Goal: Task Accomplishment & Management: Manage account settings

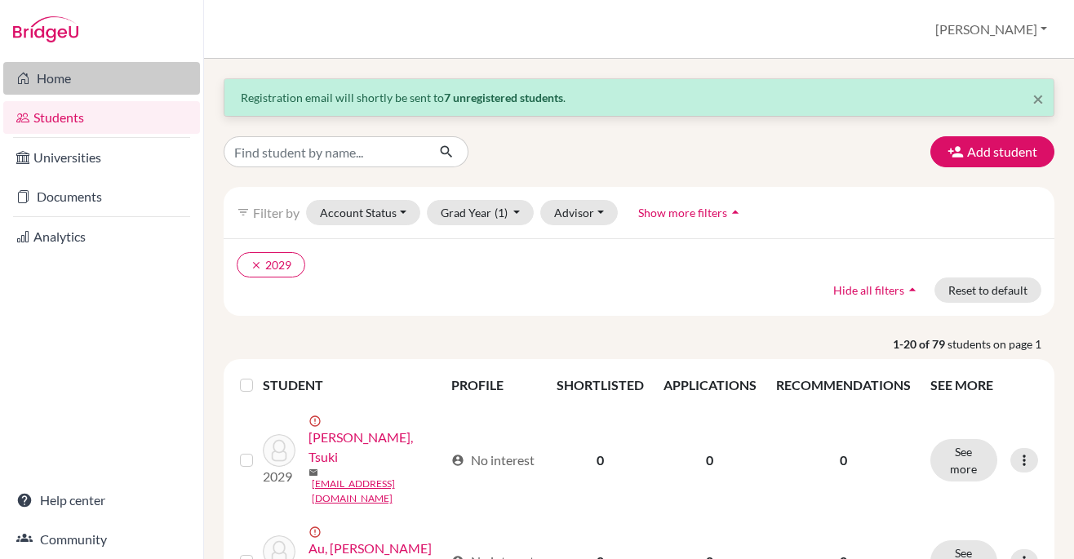
click at [60, 85] on link "Home" at bounding box center [101, 78] width 197 height 33
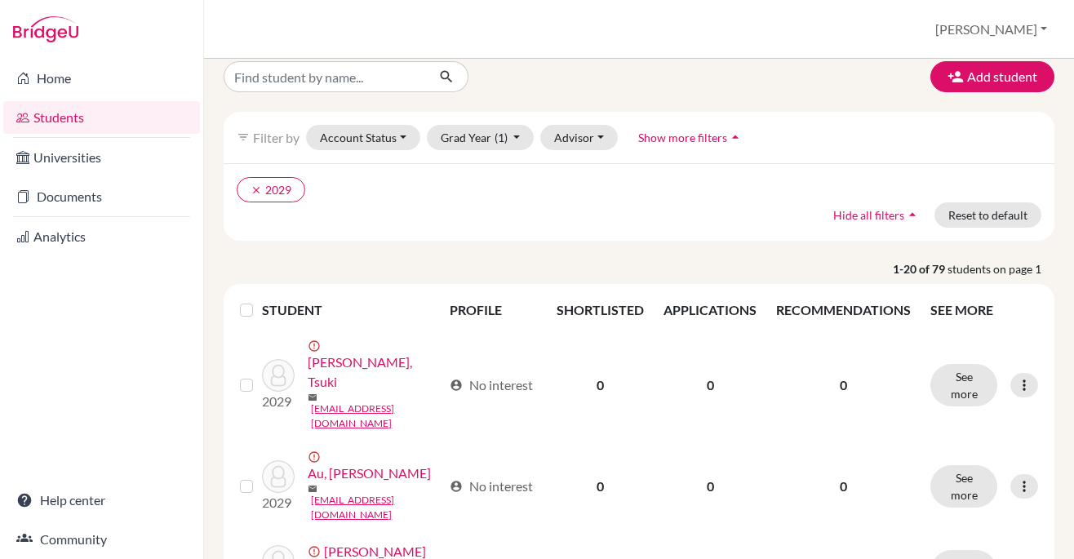
scroll to position [20, 0]
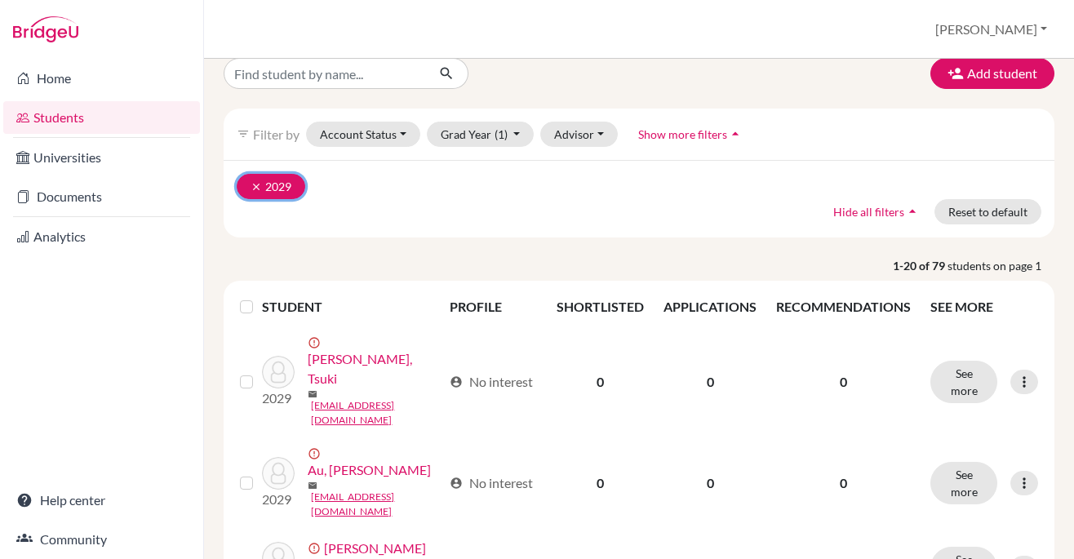
click at [258, 186] on icon "clear" at bounding box center [256, 186] width 11 height 11
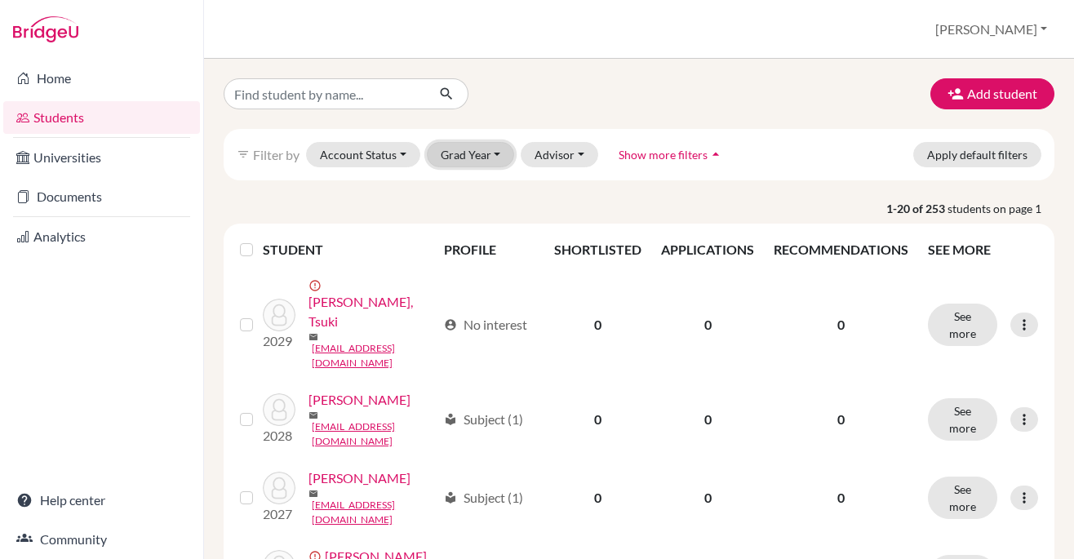
click at [478, 153] on button "Grad Year" at bounding box center [471, 154] width 88 height 25
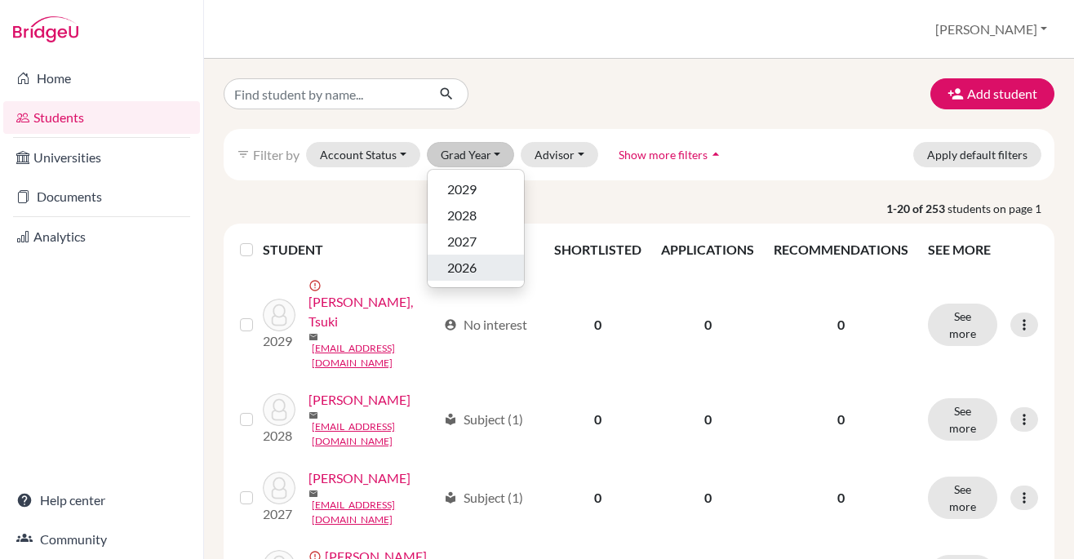
click at [475, 267] on span "2026" at bounding box center [461, 268] width 29 height 20
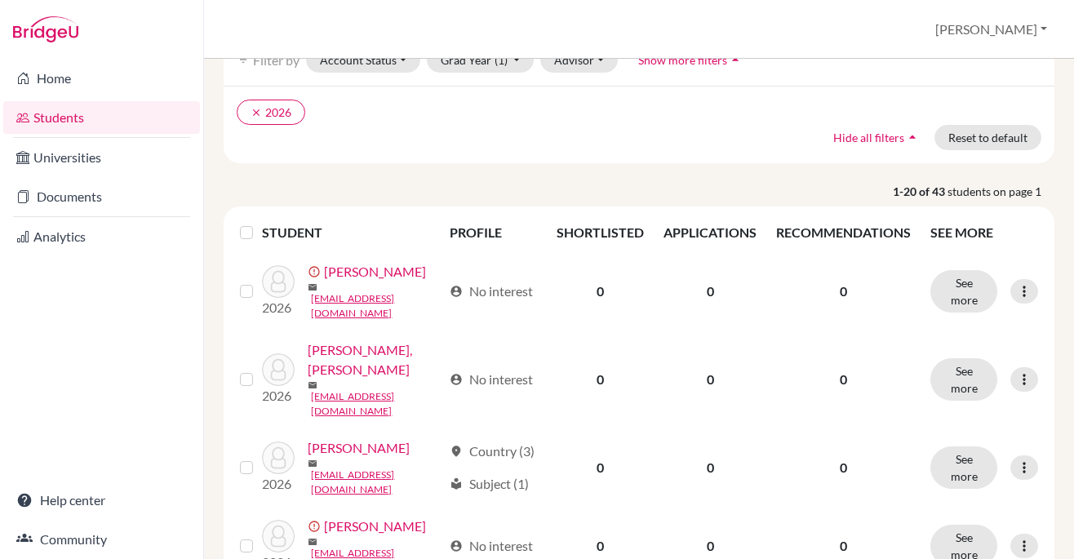
scroll to position [118, 0]
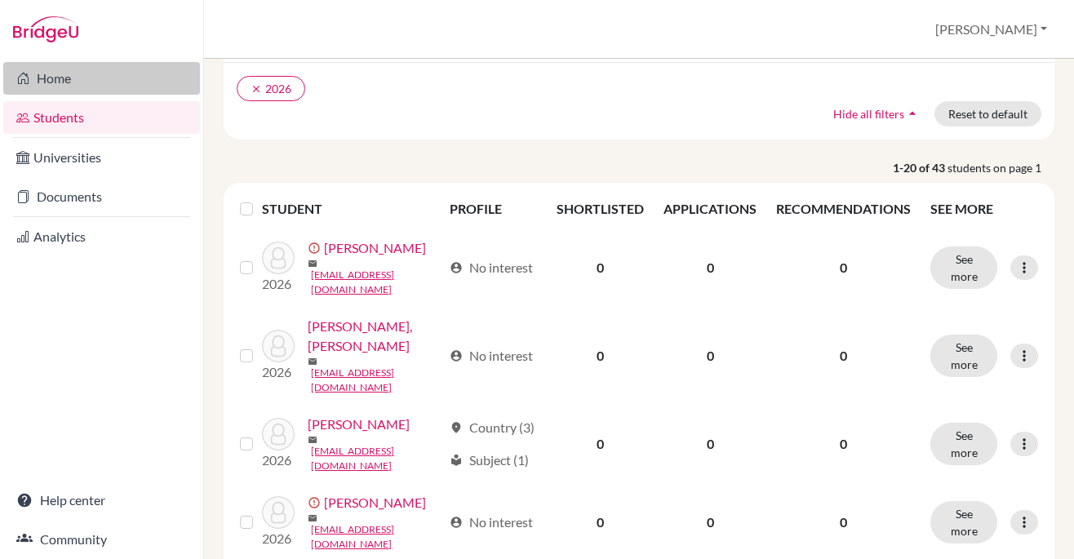
click at [76, 91] on link "Home" at bounding box center [101, 78] width 197 height 33
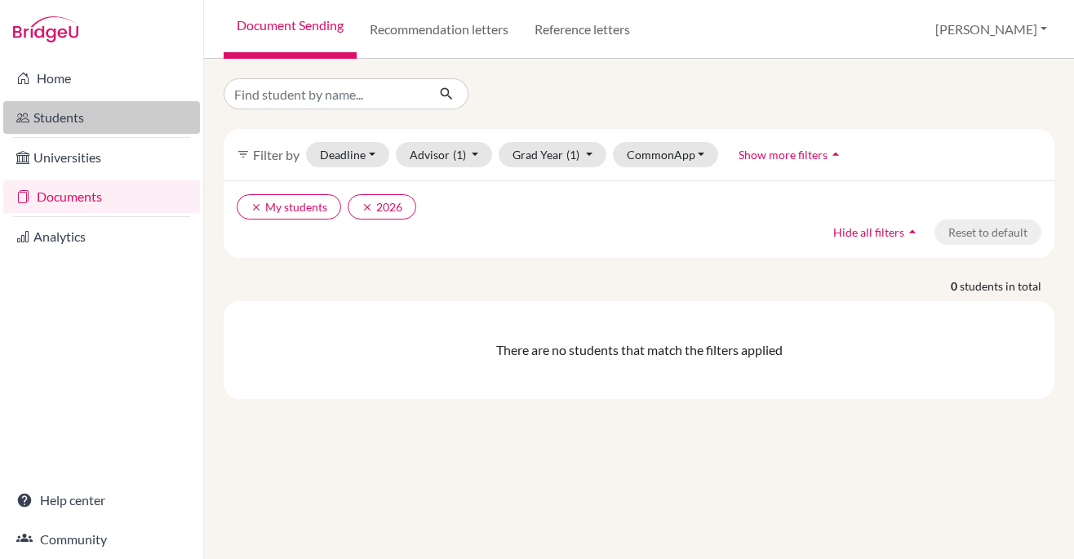
click at [84, 120] on link "Students" at bounding box center [101, 117] width 197 height 33
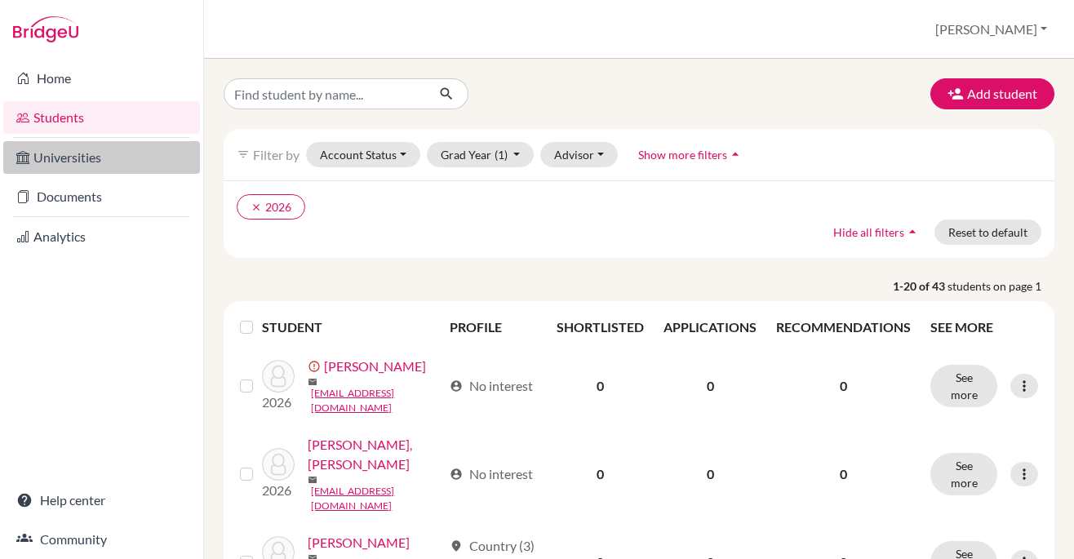
click at [74, 169] on link "Universities" at bounding box center [101, 157] width 197 height 33
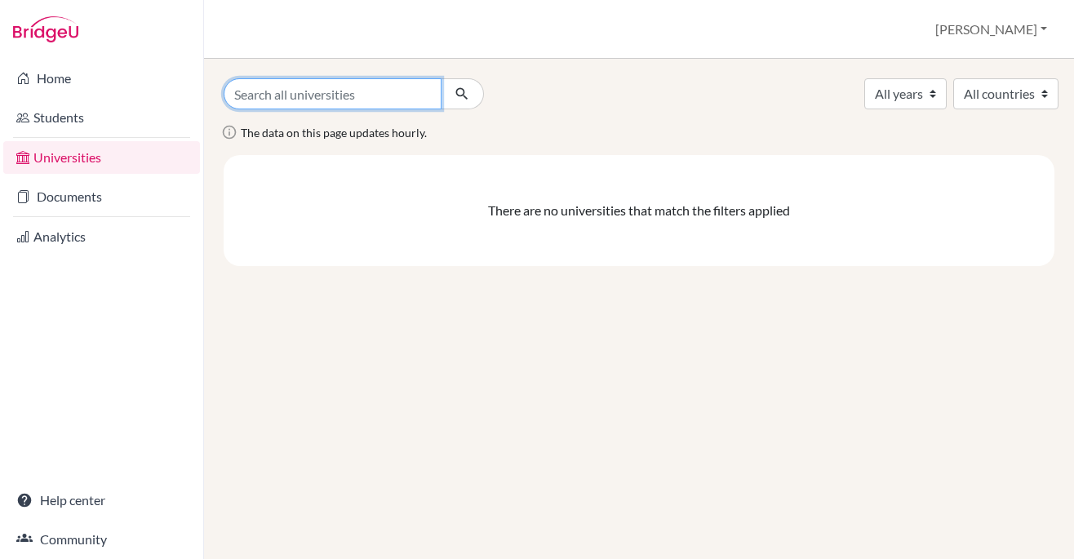
click at [379, 105] on input "Search all universities" at bounding box center [333, 93] width 218 height 31
click at [631, 98] on div "All years 2029 2028 2027 2026 All countries" at bounding box center [639, 93] width 856 height 31
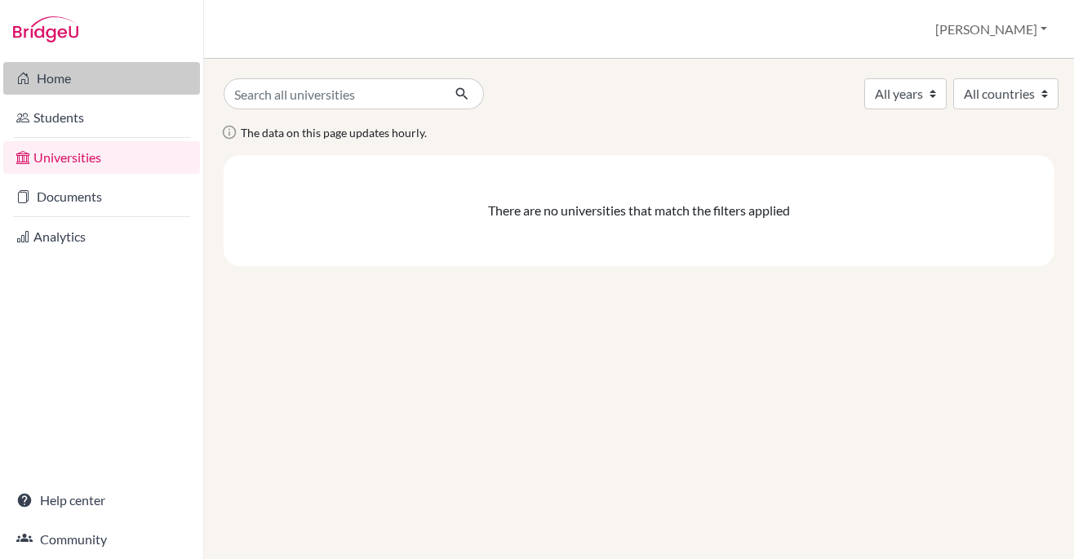
click at [55, 78] on link "Home" at bounding box center [101, 78] width 197 height 33
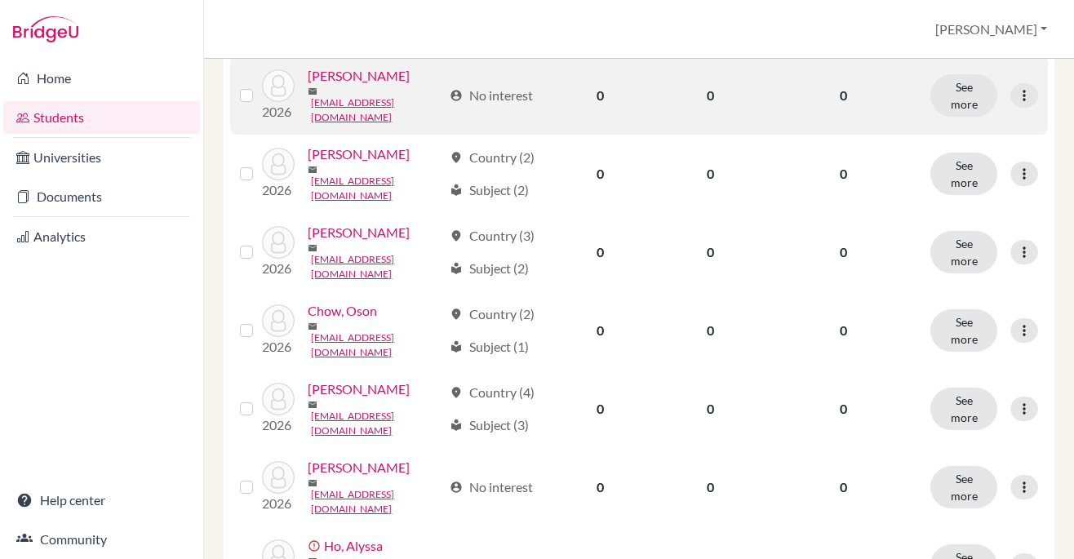
scroll to position [764, 0]
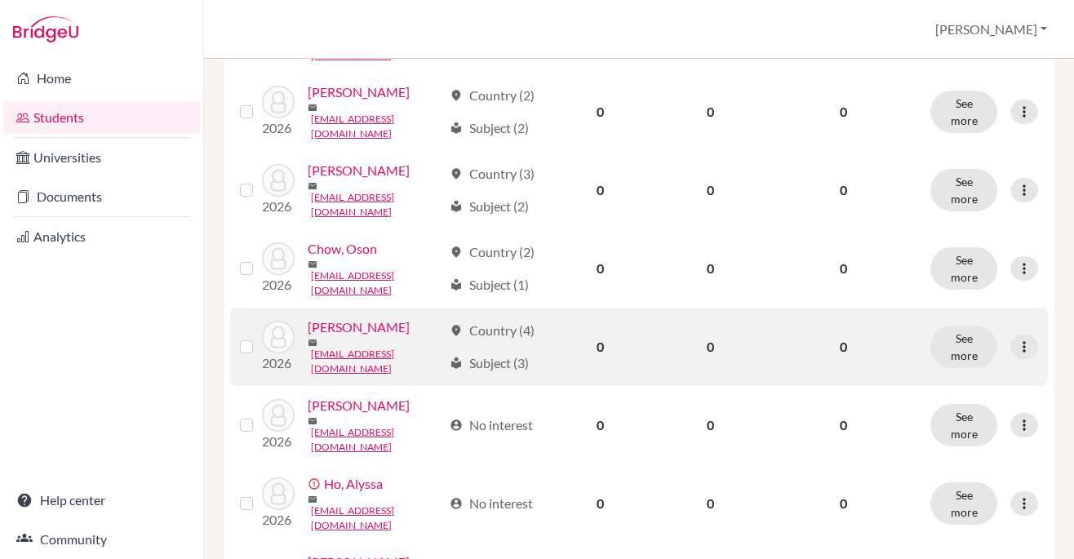
click at [356, 318] on link "[PERSON_NAME]" at bounding box center [359, 328] width 102 height 20
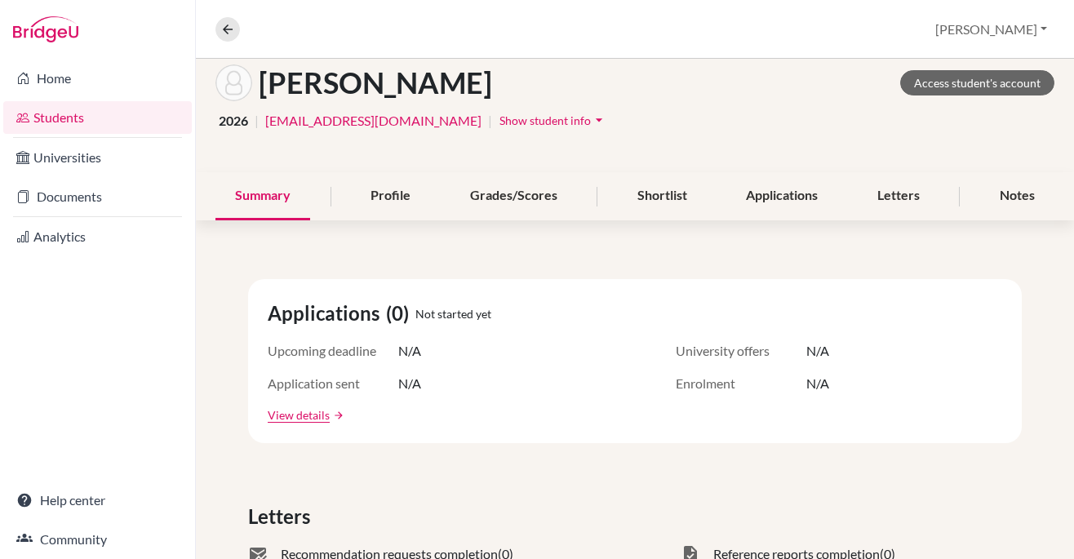
scroll to position [117, 0]
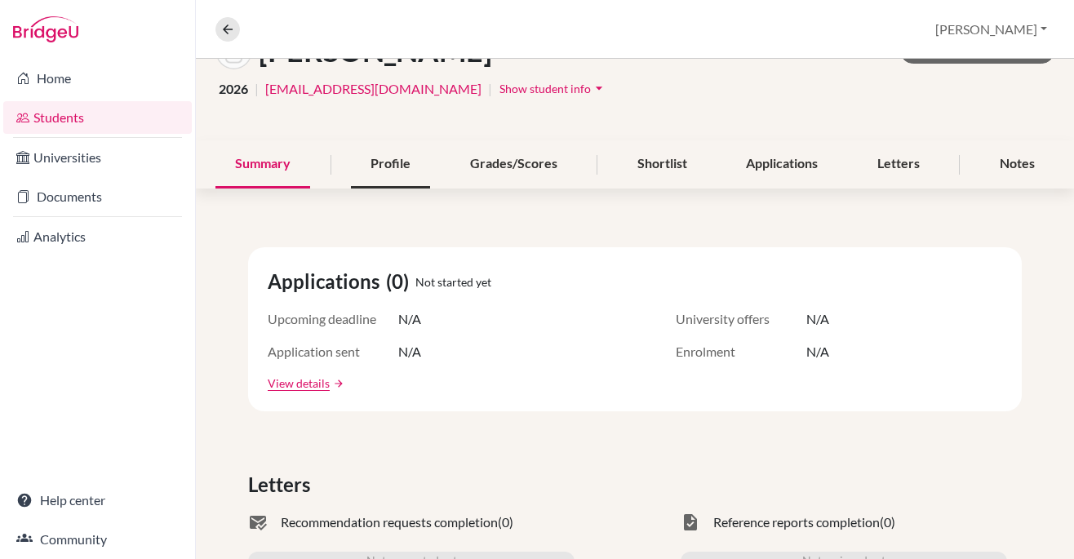
click at [369, 170] on div "Profile" at bounding box center [390, 164] width 79 height 48
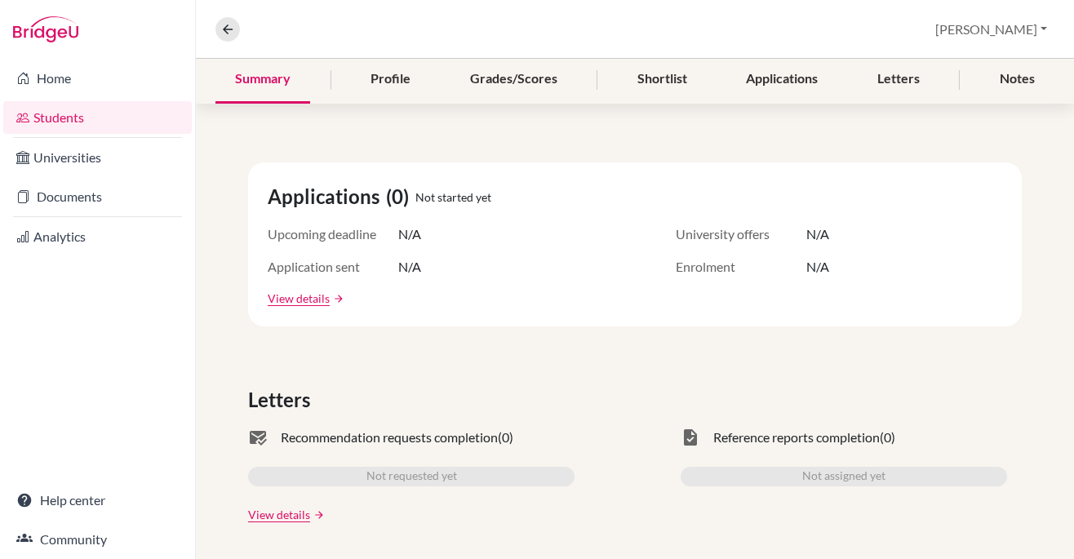
scroll to position [224, 0]
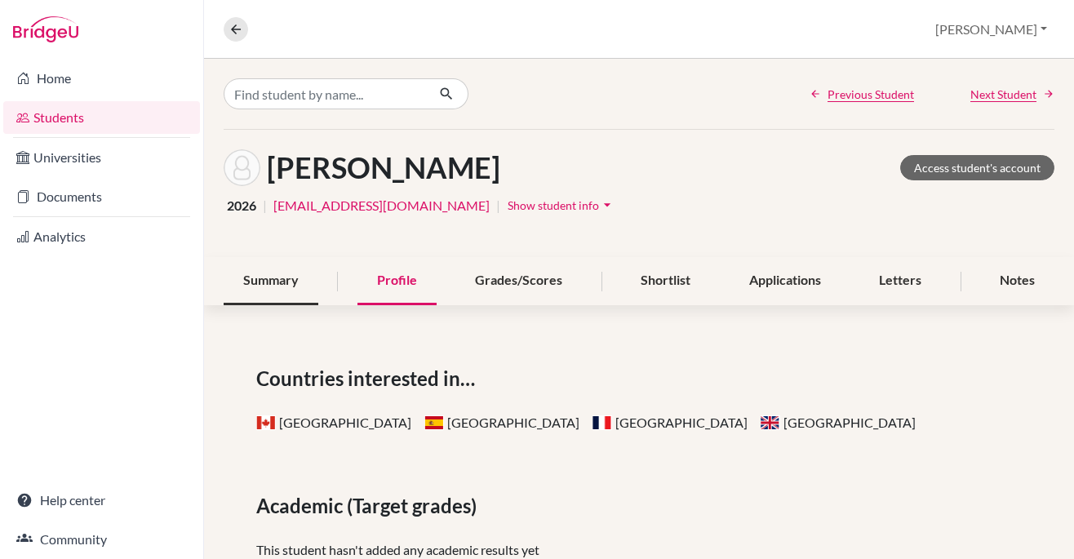
click at [304, 284] on div "Summary" at bounding box center [271, 281] width 95 height 48
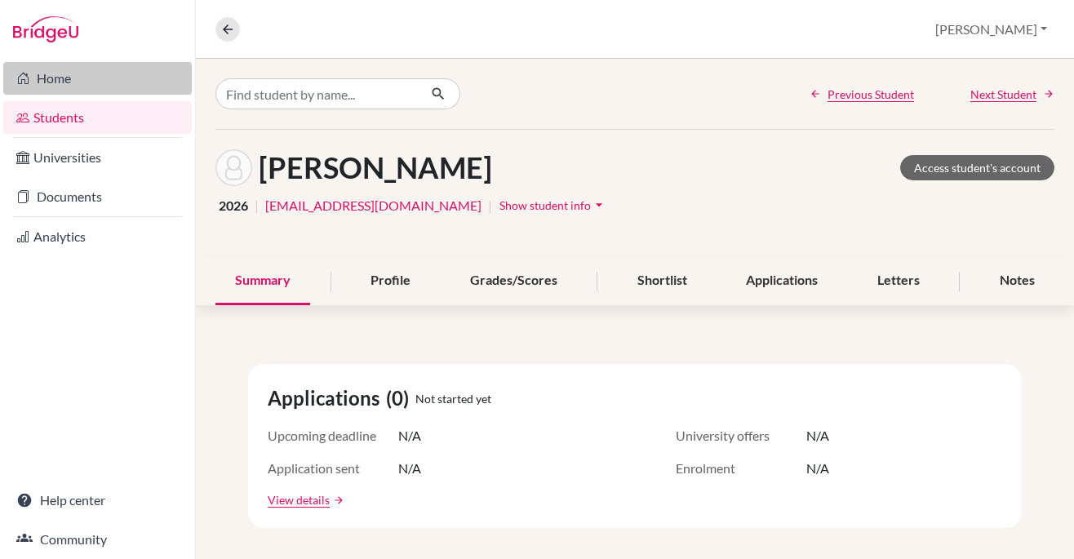
click at [84, 78] on link "Home" at bounding box center [97, 78] width 189 height 33
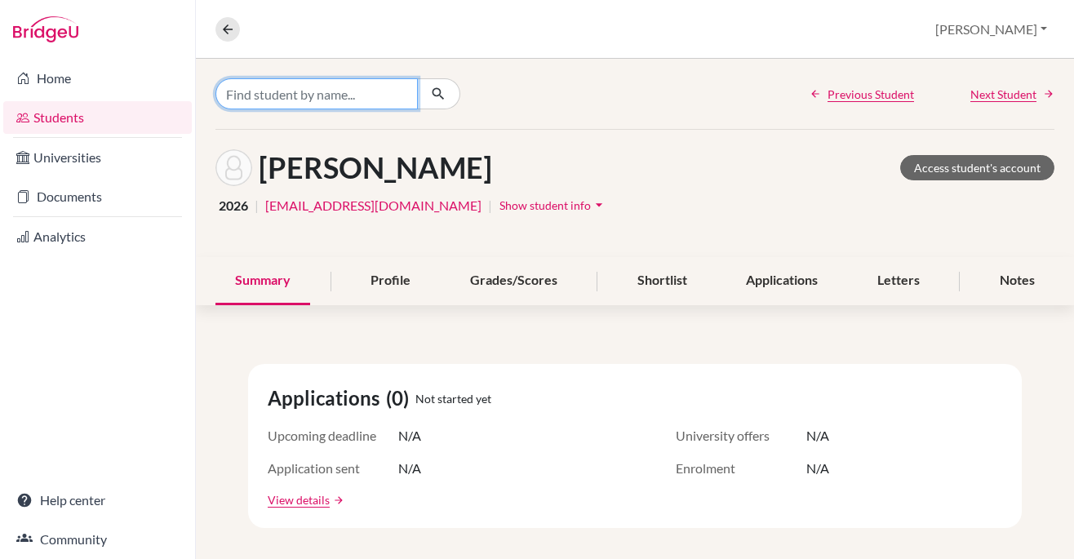
click at [300, 96] on input "Find student by name..." at bounding box center [317, 93] width 202 height 31
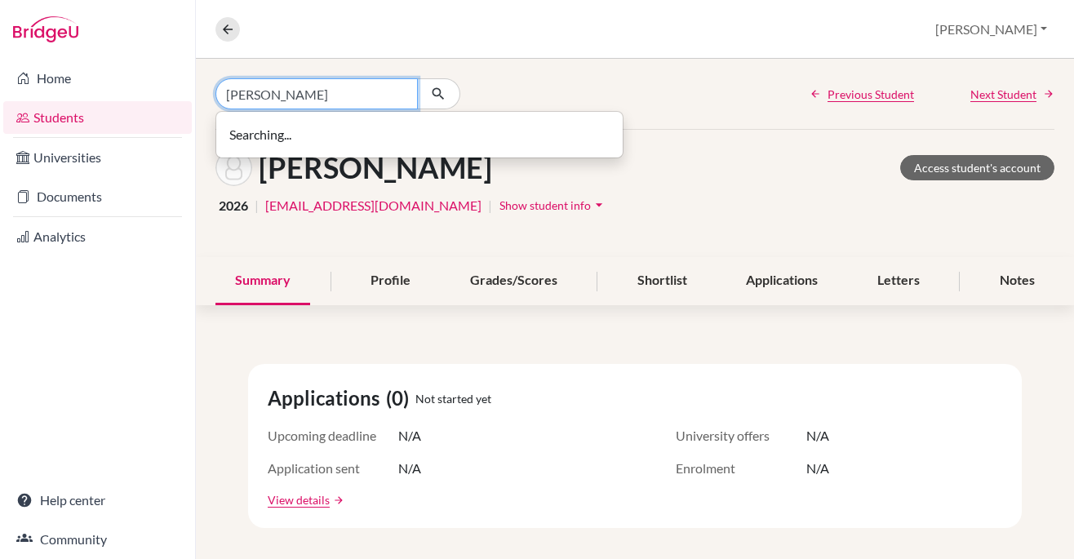
type input "[PERSON_NAME]"
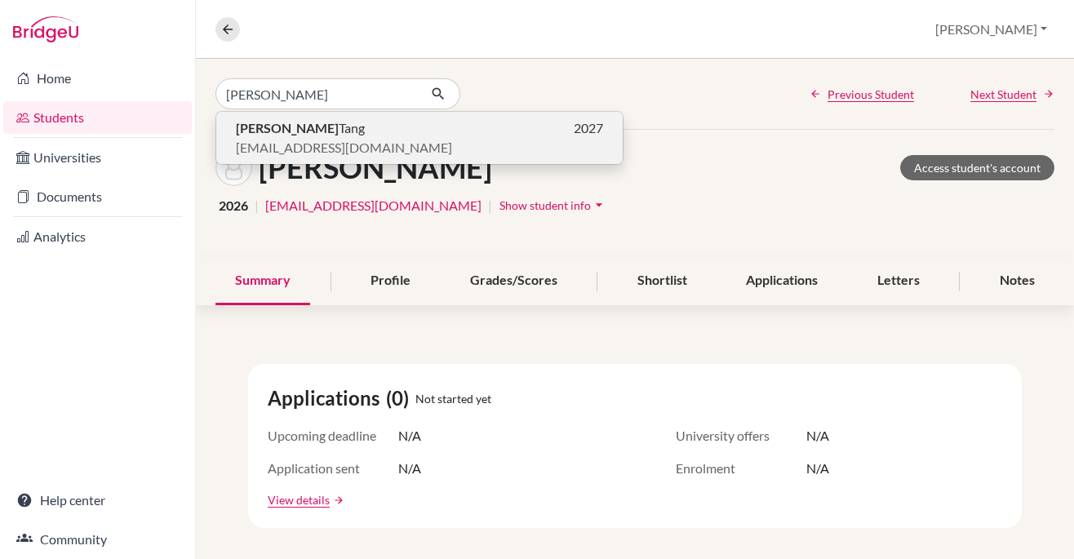
click at [342, 130] on p "[PERSON_NAME] 2027" at bounding box center [419, 128] width 367 height 20
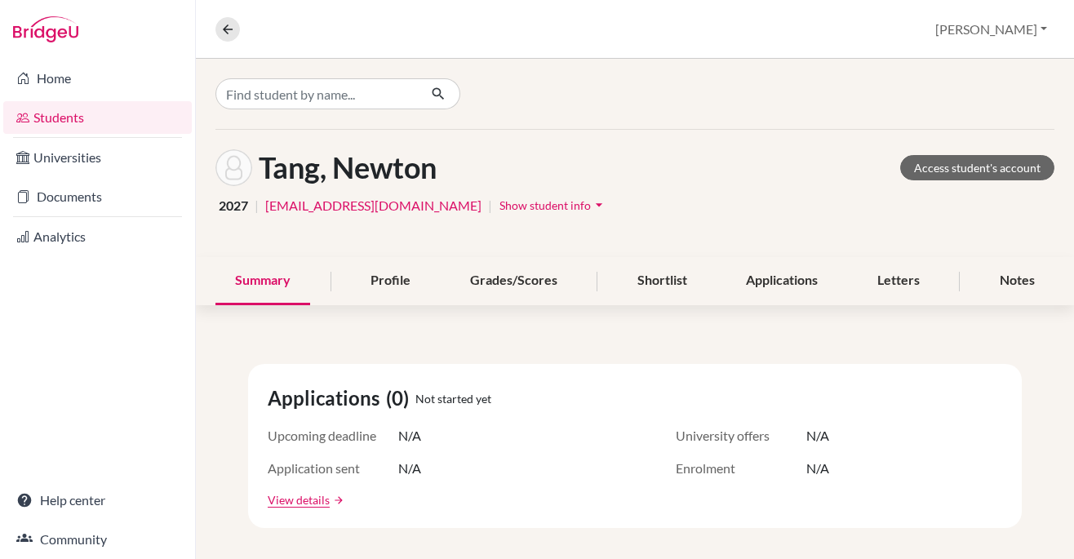
click at [591, 209] on icon "arrow_drop_down" at bounding box center [599, 205] width 16 height 16
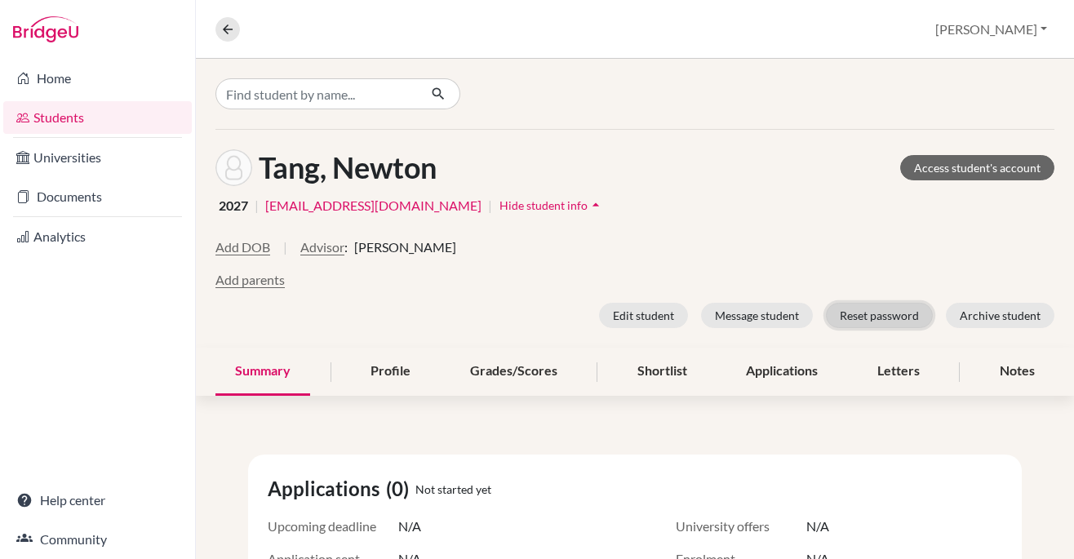
click at [888, 313] on button "Reset password" at bounding box center [879, 315] width 107 height 25
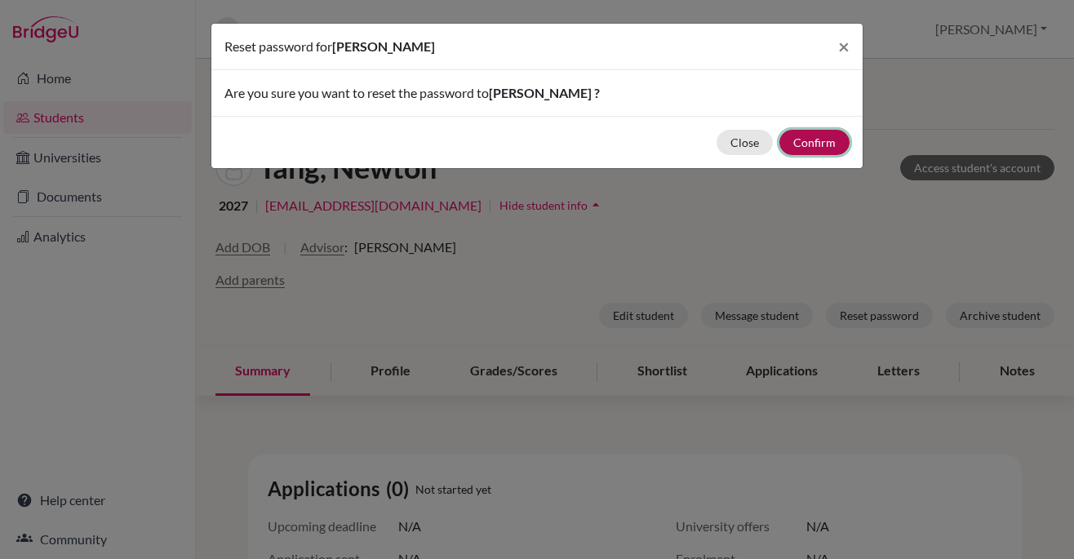
click at [819, 144] on button "Confirm" at bounding box center [815, 142] width 70 height 25
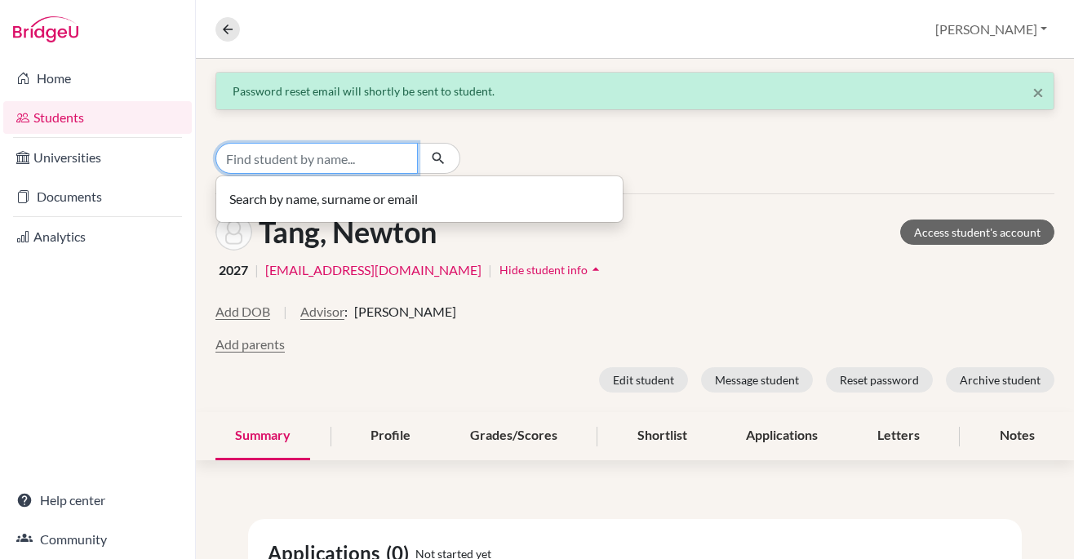
click at [336, 158] on input "Find student by name..." at bounding box center [317, 158] width 202 height 31
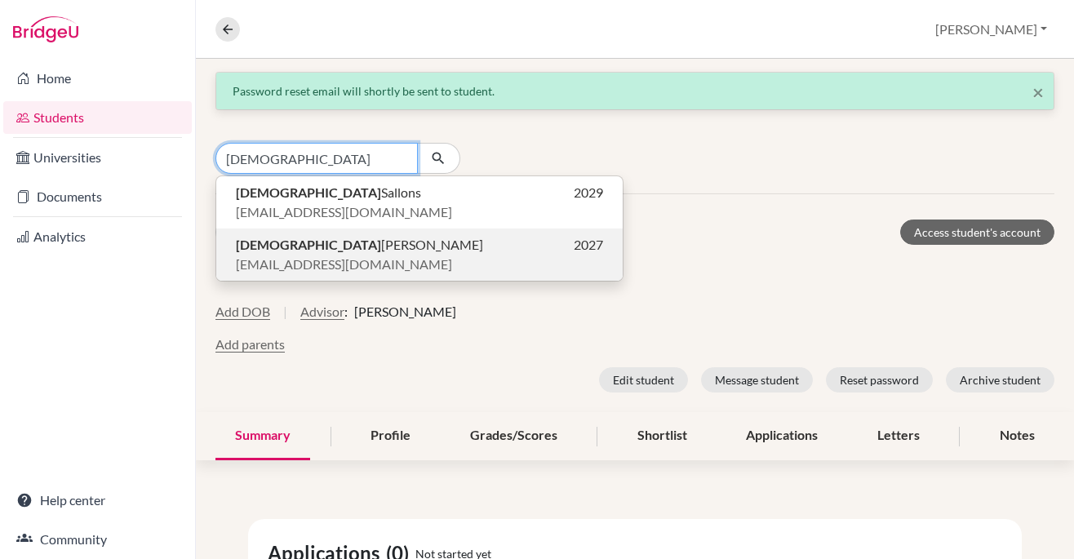
type input "christian"
click at [323, 251] on span "Christian Wong" at bounding box center [359, 245] width 247 height 20
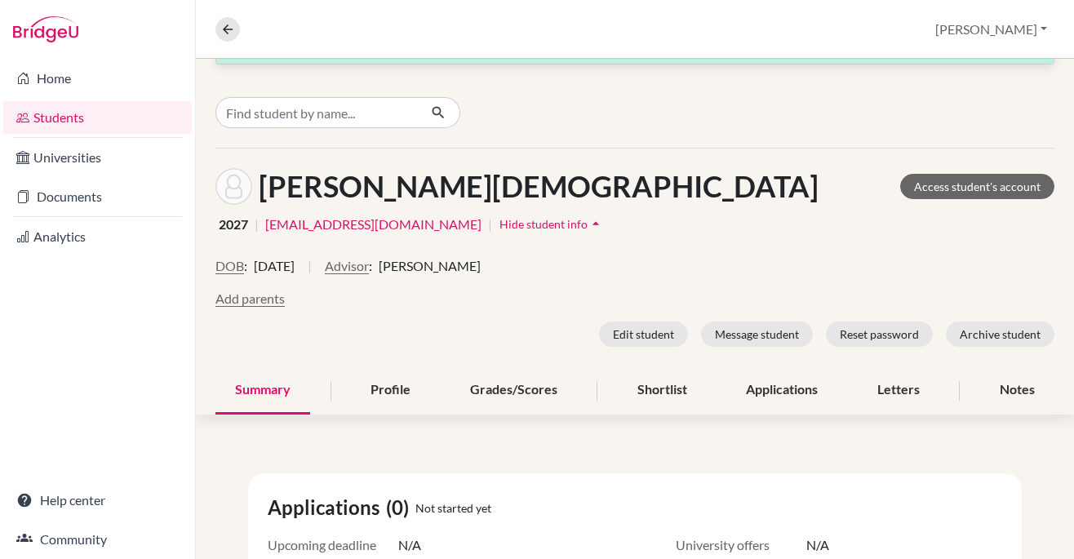
scroll to position [47, 0]
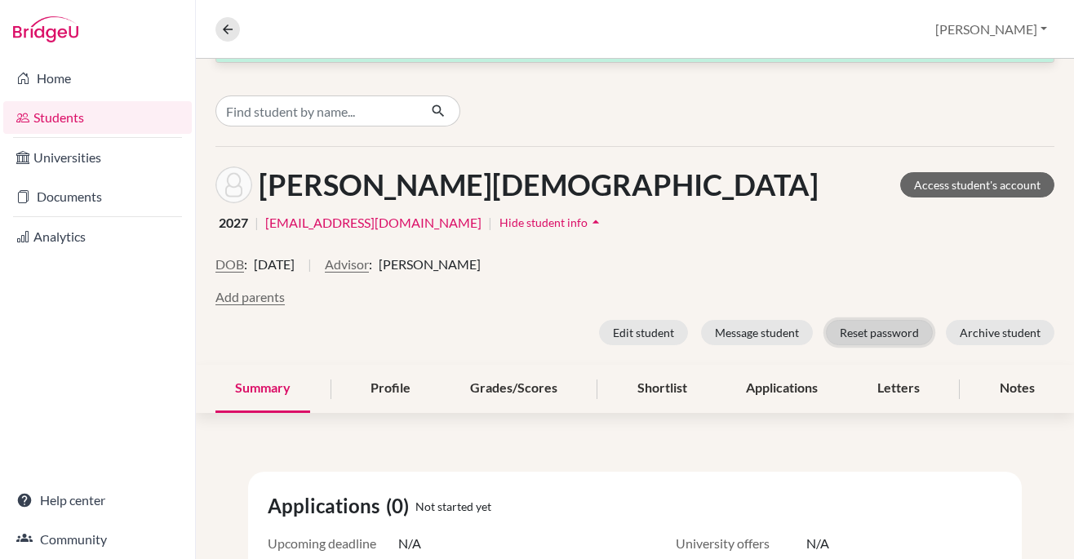
click at [896, 337] on button "Reset password" at bounding box center [879, 332] width 107 height 25
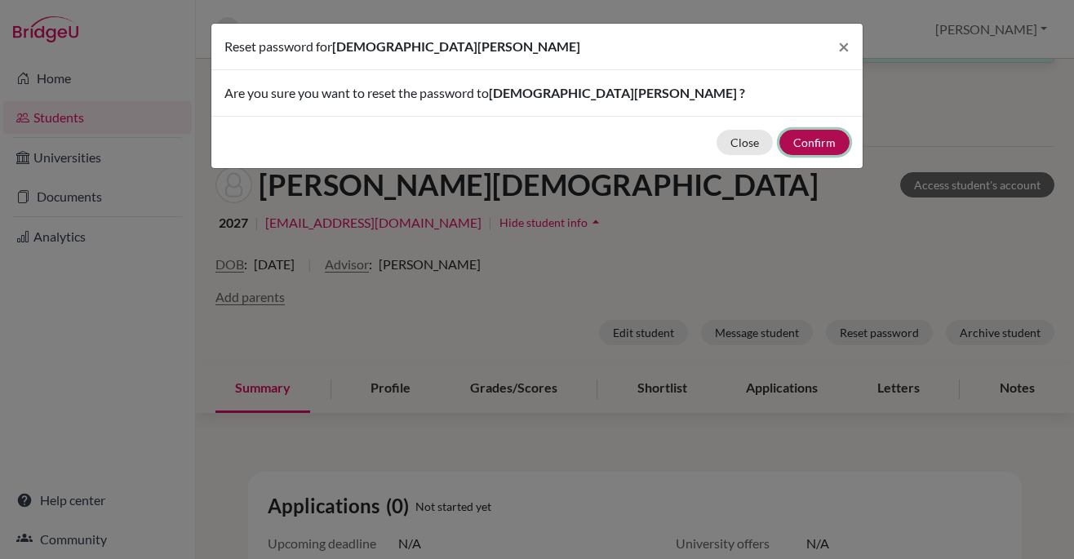
click at [825, 140] on button "Confirm" at bounding box center [815, 142] width 70 height 25
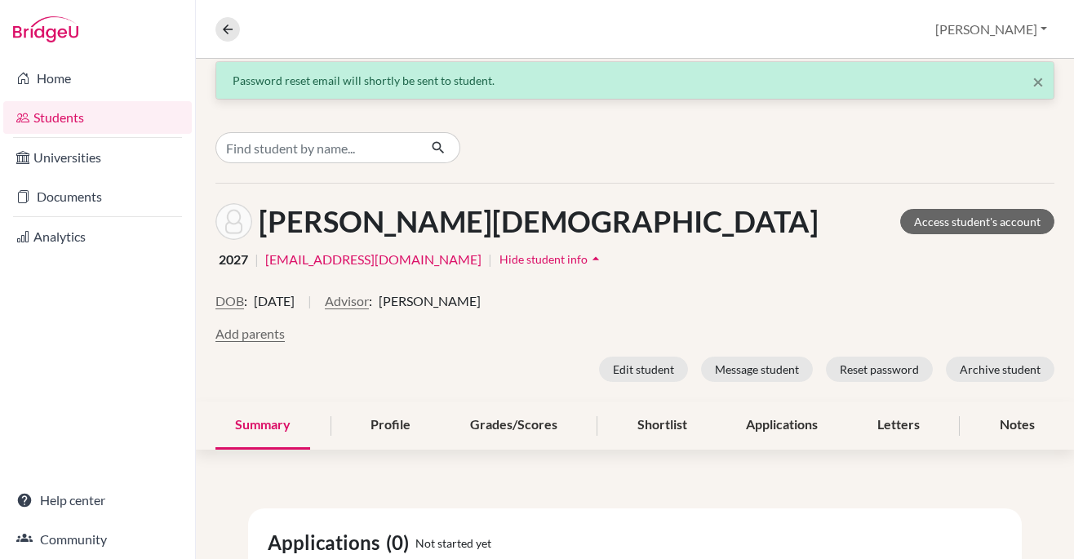
scroll to position [0, 0]
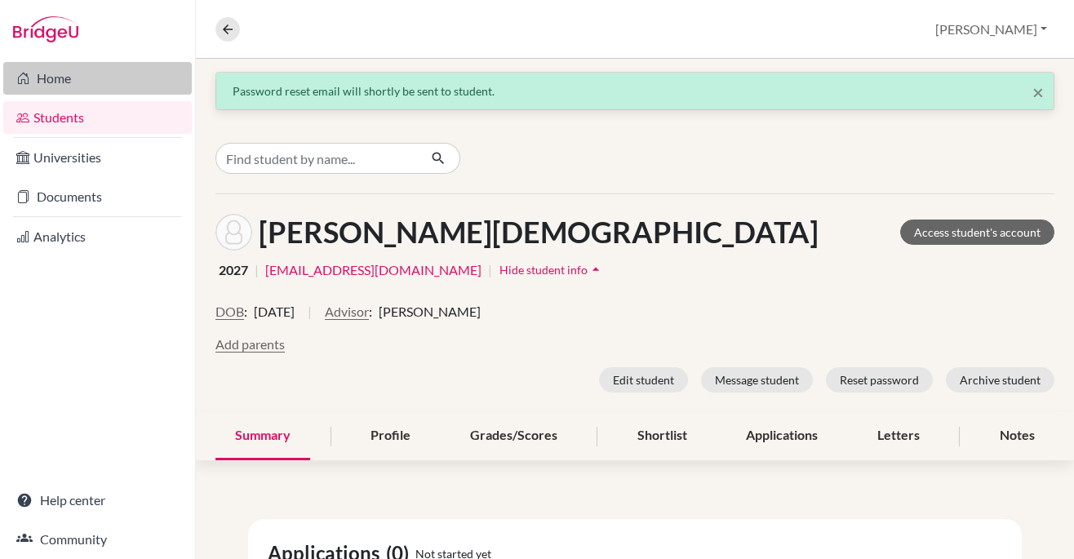
click at [73, 85] on link "Home" at bounding box center [97, 78] width 189 height 33
